Goal: Task Accomplishment & Management: Manage account settings

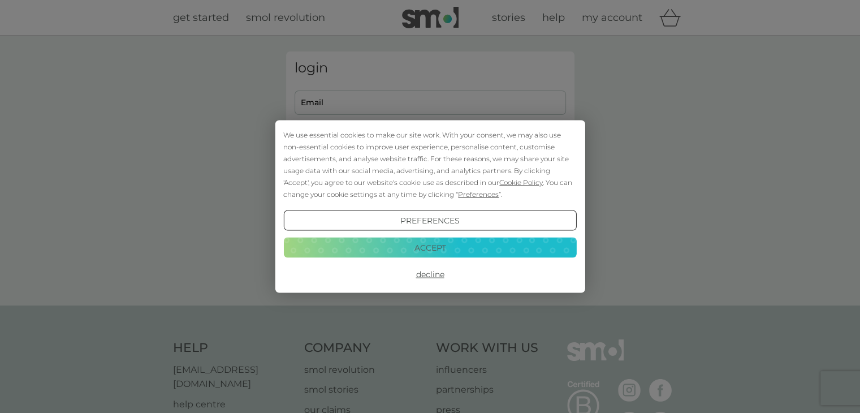
click at [457, 245] on button "Accept" at bounding box center [429, 247] width 293 height 20
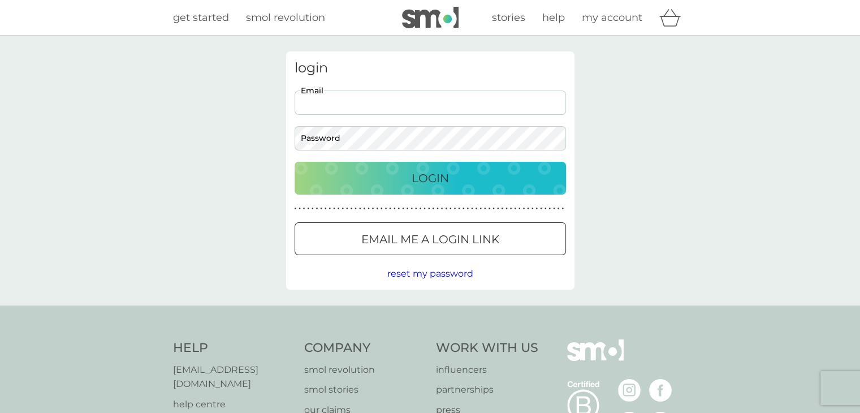
click at [376, 98] on input "Email" at bounding box center [429, 102] width 271 height 24
type input "[EMAIL_ADDRESS][DOMAIN_NAME]"
click at [294, 162] on button "Login" at bounding box center [429, 178] width 271 height 33
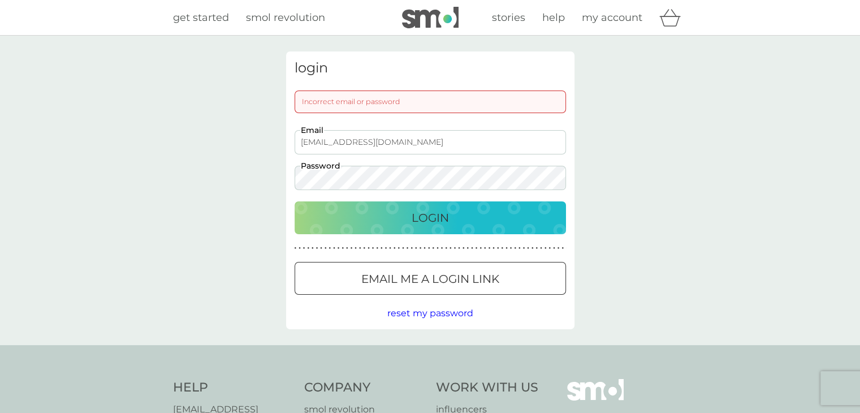
click at [294, 201] on button "Login" at bounding box center [429, 217] width 271 height 33
click at [409, 283] on p "Email me a login link" at bounding box center [430, 279] width 138 height 18
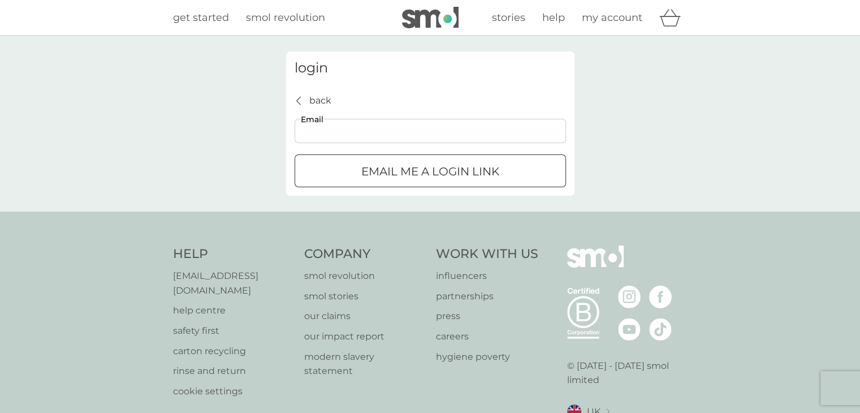
click at [346, 135] on input "Email" at bounding box center [429, 131] width 271 height 24
type input "[EMAIL_ADDRESS][DOMAIN_NAME]"
click at [391, 170] on p "Email me a login link" at bounding box center [430, 171] width 138 height 18
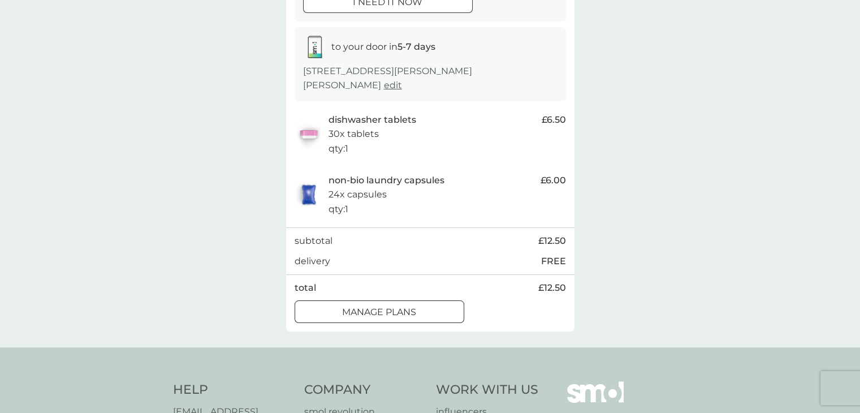
scroll to position [167, 0]
click at [437, 304] on div "manage plans" at bounding box center [379, 311] width 168 height 15
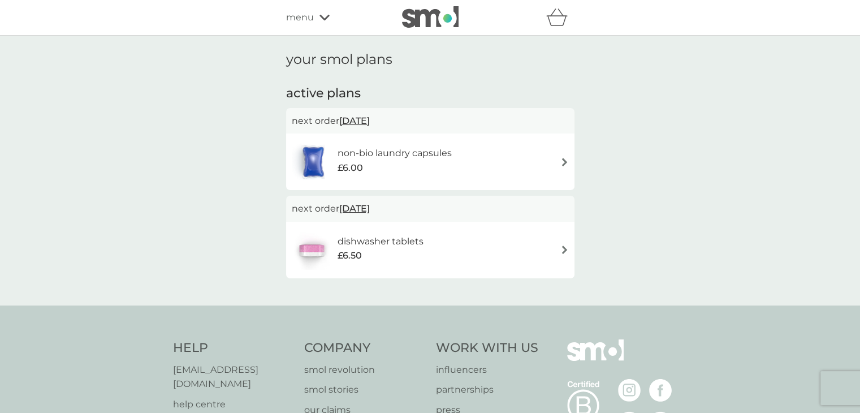
click at [558, 174] on div "non-bio laundry capsules £6.00" at bounding box center [430, 162] width 277 height 40
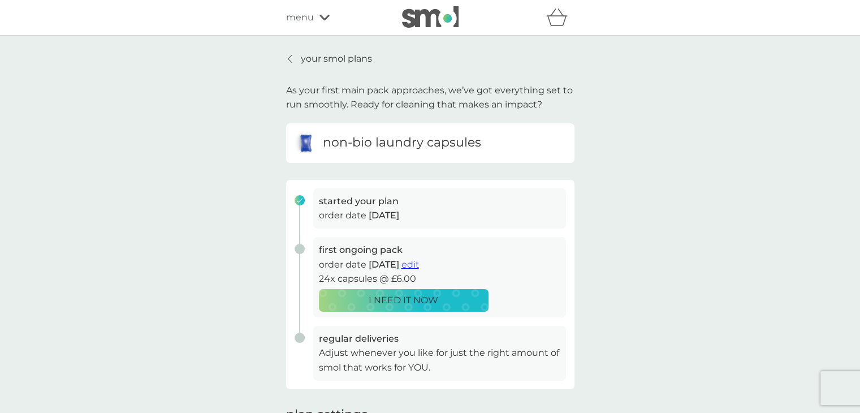
click at [354, 60] on p "your smol plans" at bounding box center [336, 58] width 71 height 15
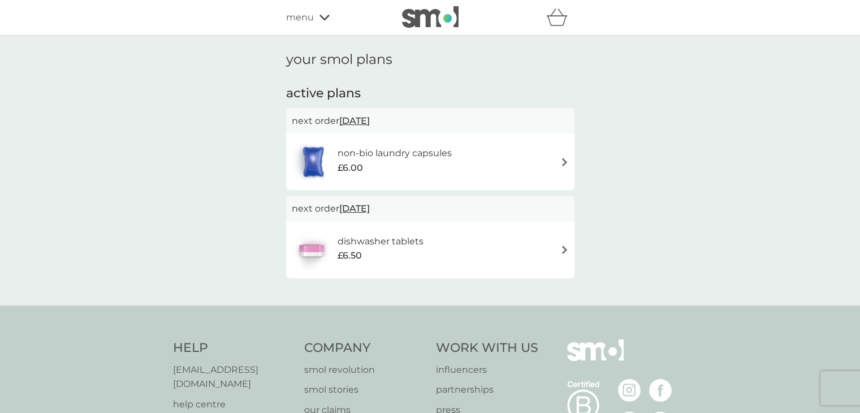
click at [298, 14] on span "menu" at bounding box center [300, 17] width 28 height 15
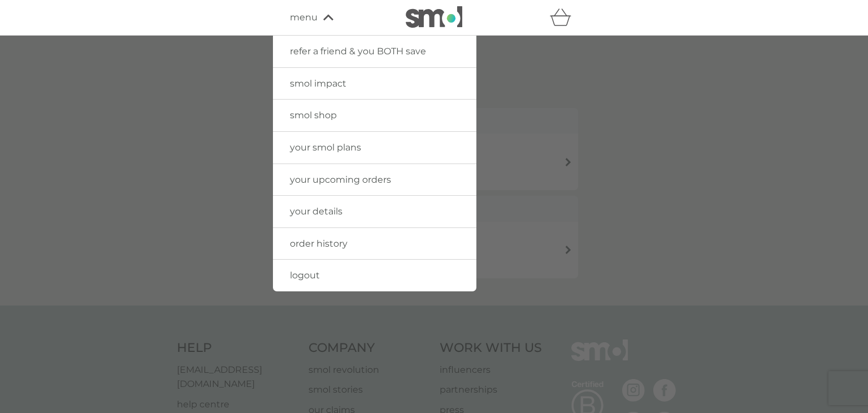
click at [350, 179] on span "your upcoming orders" at bounding box center [340, 179] width 101 height 11
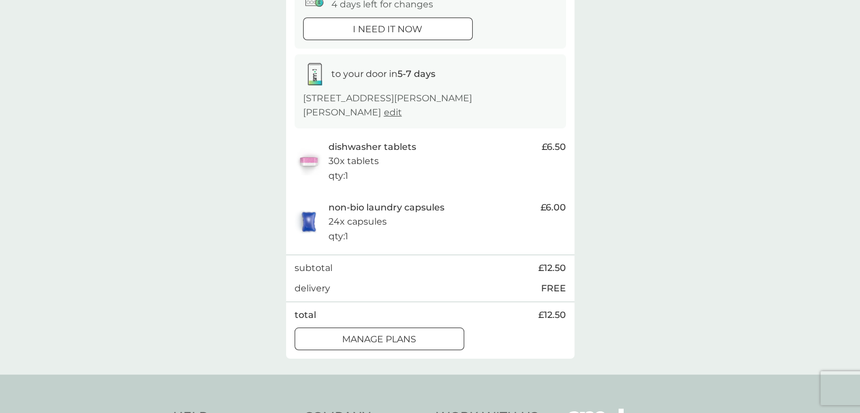
scroll to position [141, 0]
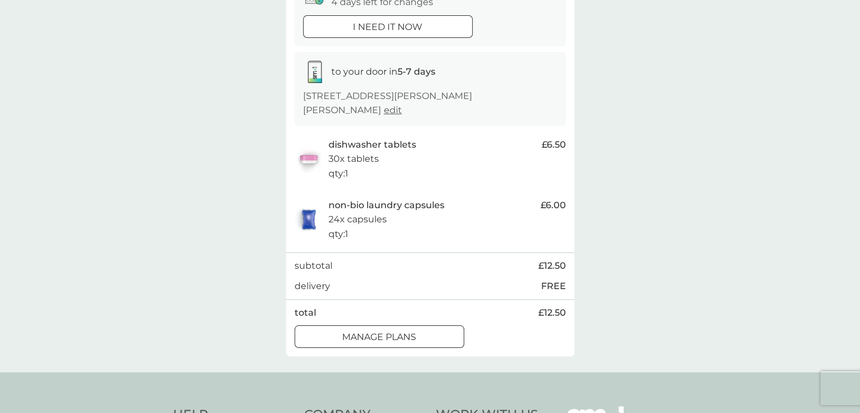
click at [402, 329] on p "manage plans" at bounding box center [379, 336] width 74 height 15
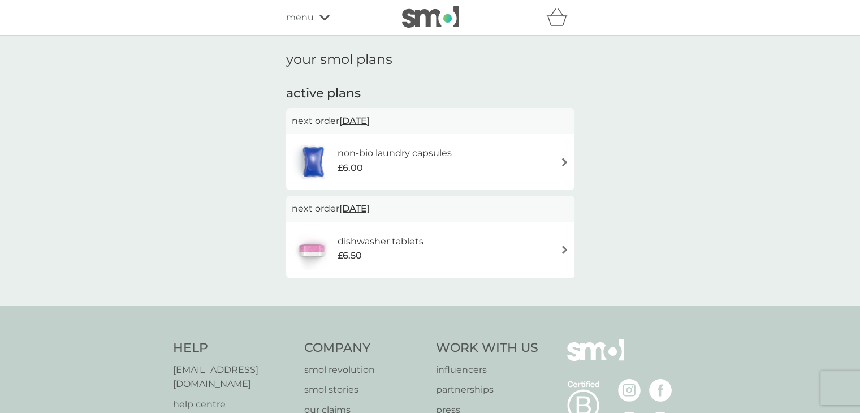
click at [500, 170] on div "non-bio laundry capsules £6.00" at bounding box center [430, 162] width 277 height 40
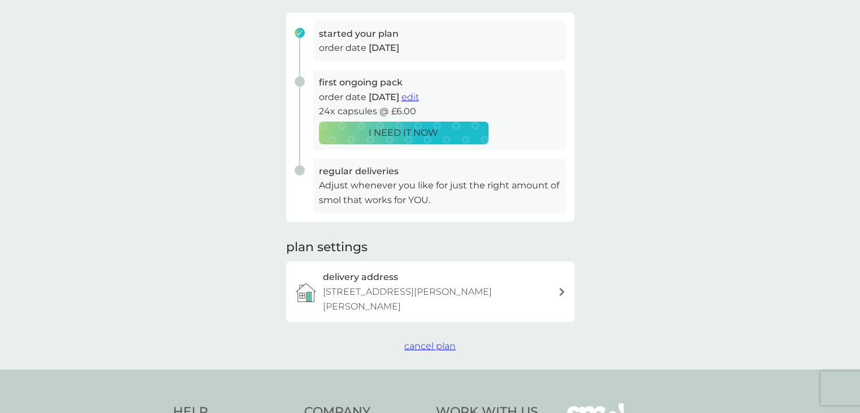
scroll to position [168, 0]
click at [444, 339] on span "cancel plan" at bounding box center [429, 344] width 51 height 11
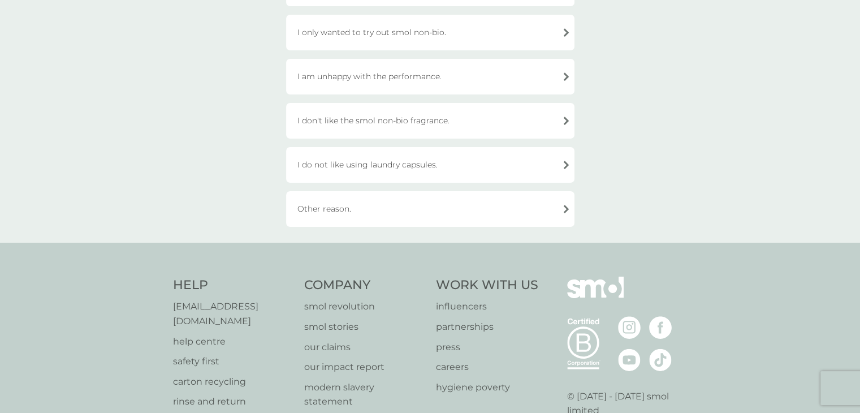
scroll to position [409, 0]
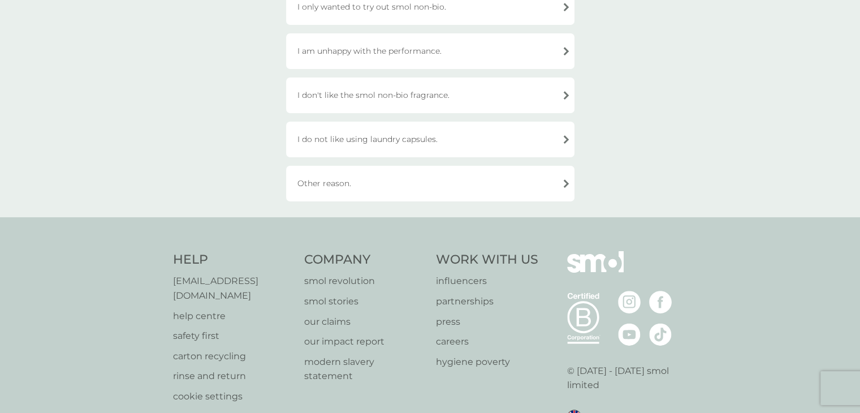
click at [371, 177] on div "Other reason." at bounding box center [430, 184] width 288 height 36
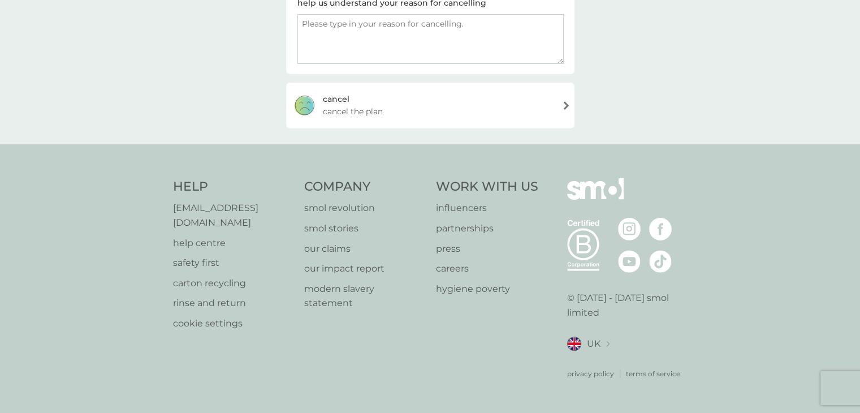
scroll to position [194, 0]
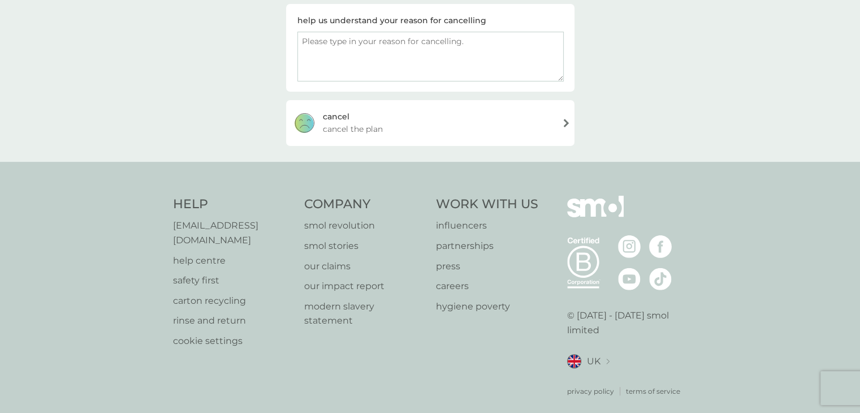
click at [332, 32] on textarea at bounding box center [430, 57] width 266 height 50
drag, startPoint x: 439, startPoint y: 43, endPoint x: 300, endPoint y: 45, distance: 139.6
click at [300, 45] on textarea "I've not tried my sample yet!" at bounding box center [430, 57] width 266 height 50
type textarea "I've not tried my sample yet!"
click at [364, 116] on div "cancel cancel the plan" at bounding box center [430, 122] width 288 height 45
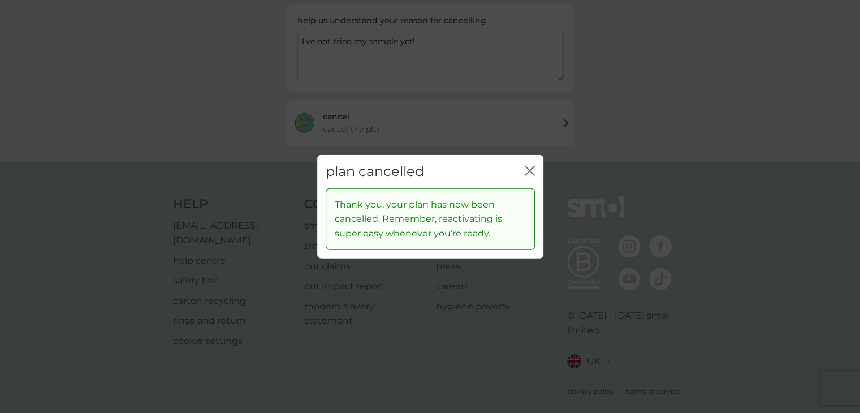
click at [530, 174] on icon "close" at bounding box center [529, 171] width 10 height 10
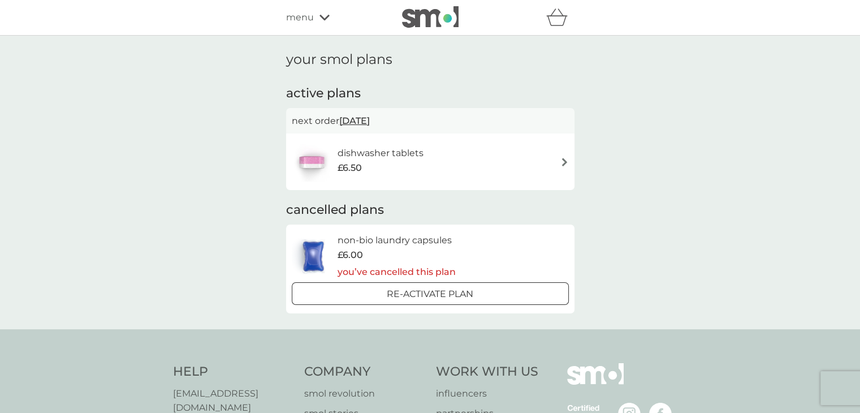
click at [539, 164] on div "dishwasher tablets £6.50" at bounding box center [430, 162] width 277 height 40
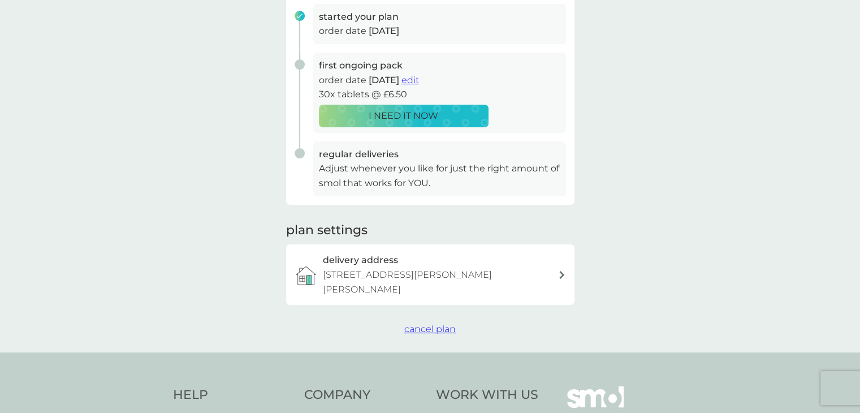
scroll to position [185, 0]
click at [440, 323] on span "cancel plan" at bounding box center [429, 328] width 51 height 11
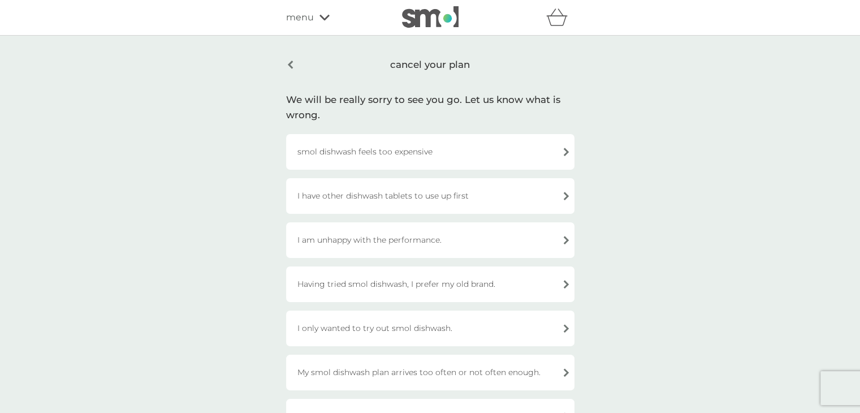
scroll to position [292, 0]
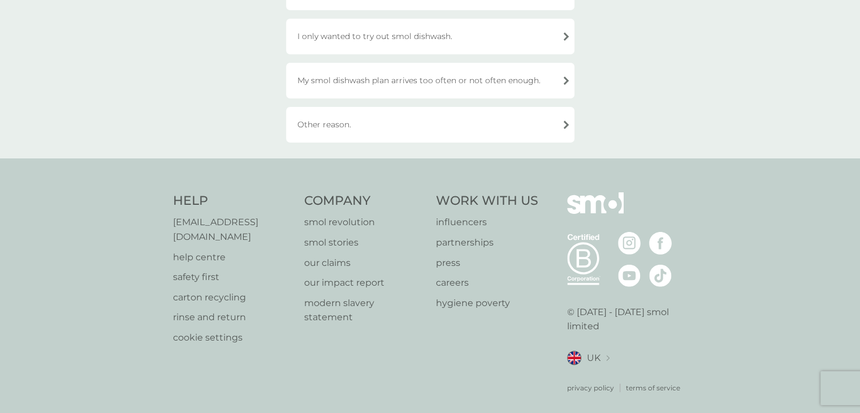
click at [359, 125] on div "Other reason." at bounding box center [430, 125] width 288 height 36
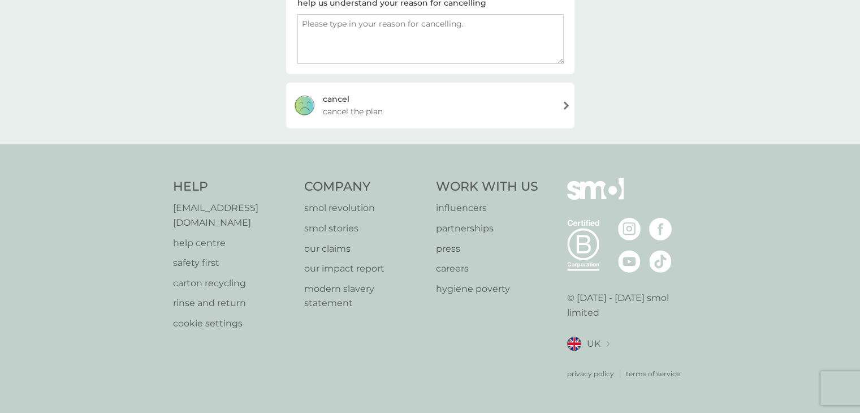
scroll to position [194, 0]
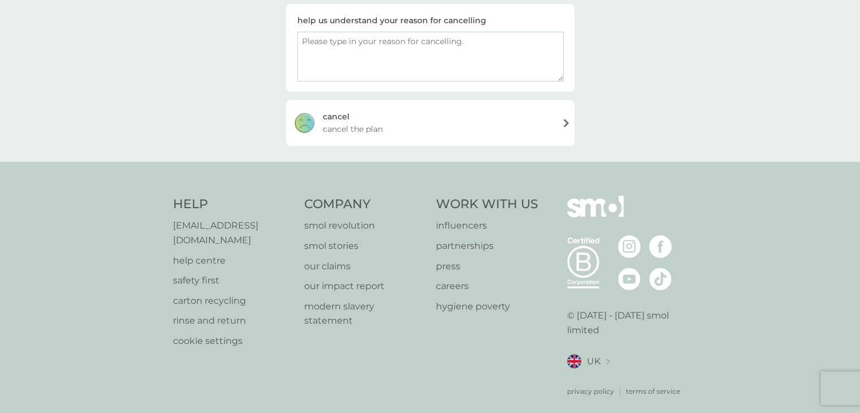
click at [357, 73] on textarea at bounding box center [430, 57] width 266 height 50
paste textarea "I've not tried my sample yet!"
type textarea "I've not tried my sample yet!"
click at [355, 131] on span "cancel the plan" at bounding box center [353, 129] width 60 height 12
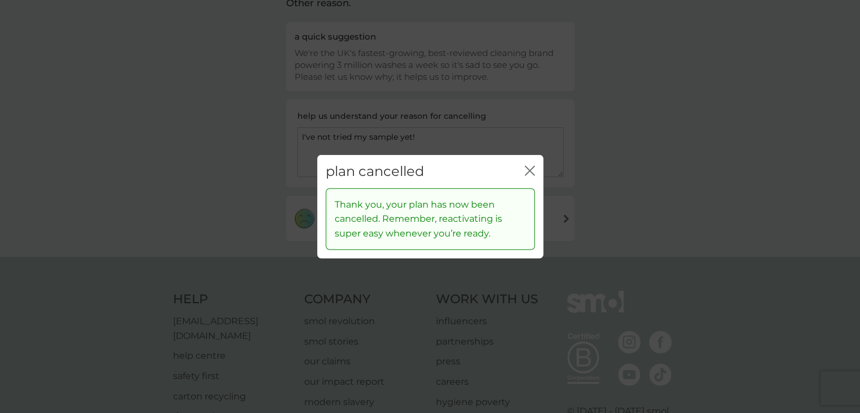
scroll to position [289, 0]
